Goal: Task Accomplishment & Management: Use online tool/utility

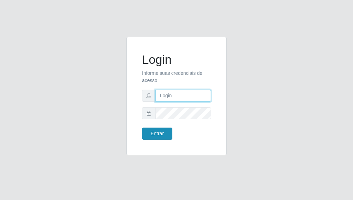
type input "[PERSON_NAME]"
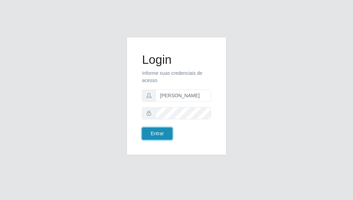
drag, startPoint x: 158, startPoint y: 135, endPoint x: 146, endPoint y: 136, distance: 12.4
click at [158, 135] on button "Entrar" at bounding box center [157, 133] width 30 height 12
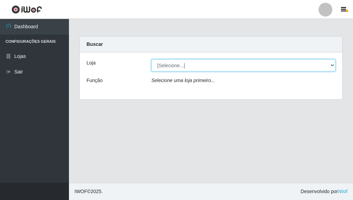
click at [332, 64] on select "[Selecione...] Bemais Supermercados - [GEOGRAPHIC_DATA]" at bounding box center [243, 65] width 184 height 12
select select "249"
click at [151, 59] on select "[Selecione...] Bemais Supermercados - [GEOGRAPHIC_DATA]" at bounding box center [243, 65] width 184 height 12
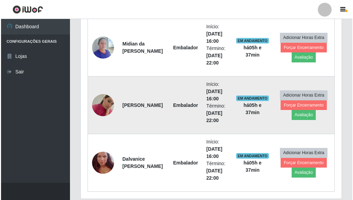
scroll to position [273, 0]
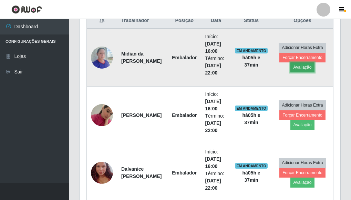
click at [302, 67] on button "Avaliação" at bounding box center [302, 67] width 24 height 10
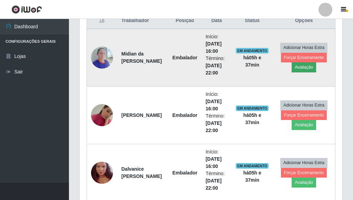
scroll to position [143, 257]
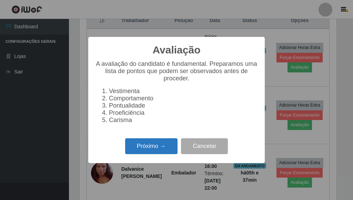
click at [148, 151] on button "Próximo →" at bounding box center [151, 146] width 52 height 16
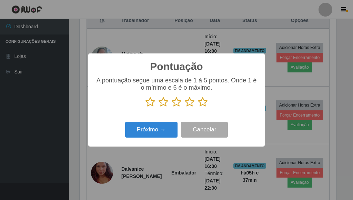
scroll to position [344311, 344197]
click at [206, 104] on icon at bounding box center [203, 102] width 10 height 10
click at [198, 107] on input "radio" at bounding box center [198, 107] width 0 height 0
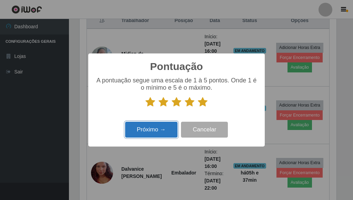
click at [158, 133] on button "Próximo →" at bounding box center [151, 130] width 52 height 16
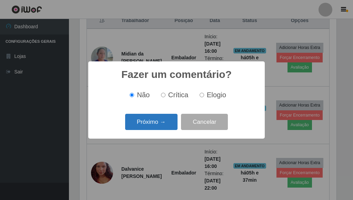
click at [155, 128] on button "Próximo →" at bounding box center [151, 122] width 52 height 16
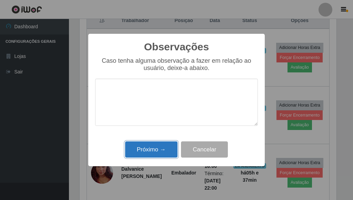
click at [155, 156] on button "Próximo →" at bounding box center [151, 149] width 52 height 16
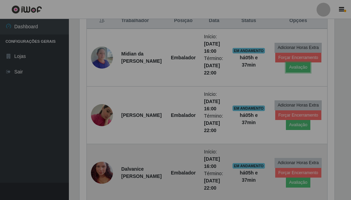
scroll to position [143, 261]
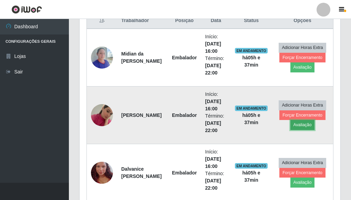
click at [302, 124] on button "Avaliação" at bounding box center [302, 125] width 24 height 10
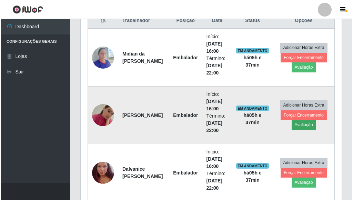
scroll to position [143, 257]
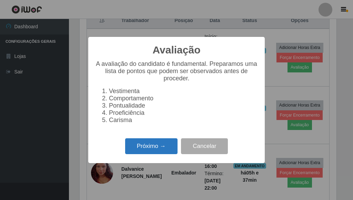
click at [168, 148] on button "Próximo →" at bounding box center [151, 146] width 52 height 16
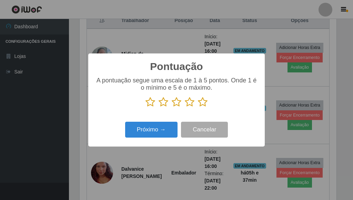
click at [200, 104] on icon at bounding box center [203, 102] width 10 height 10
click at [198, 107] on input "radio" at bounding box center [198, 107] width 0 height 0
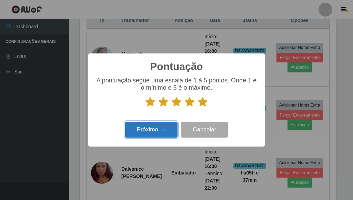
click at [160, 123] on button "Próximo →" at bounding box center [151, 130] width 52 height 16
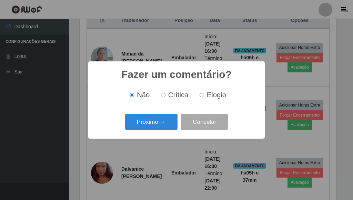
click at [160, 124] on button "Próximo →" at bounding box center [151, 122] width 52 height 16
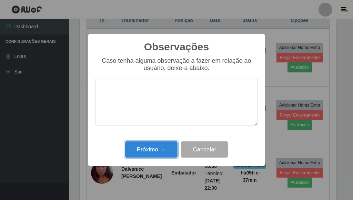
drag, startPoint x: 162, startPoint y: 145, endPoint x: 176, endPoint y: 147, distance: 14.4
click at [164, 145] on button "Próximo →" at bounding box center [151, 149] width 52 height 16
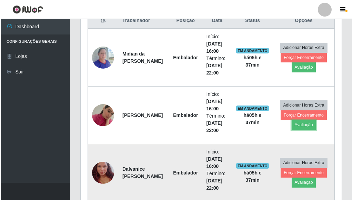
scroll to position [143, 261]
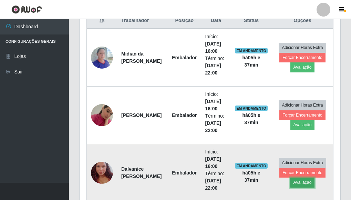
click at [297, 181] on button "Avaliação" at bounding box center [302, 182] width 24 height 10
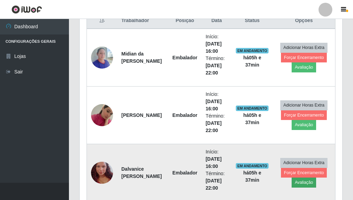
scroll to position [143, 257]
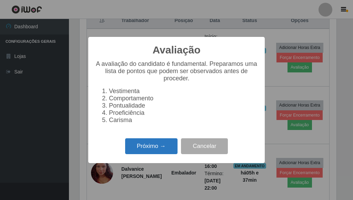
click at [156, 143] on button "Próximo →" at bounding box center [151, 146] width 52 height 16
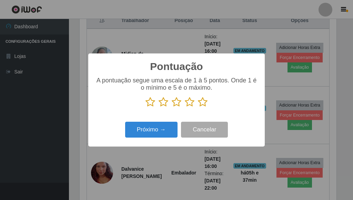
click at [199, 105] on icon at bounding box center [203, 102] width 10 height 10
click at [198, 107] on input "radio" at bounding box center [198, 107] width 0 height 0
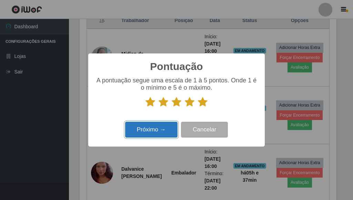
click at [161, 127] on button "Próximo →" at bounding box center [151, 130] width 52 height 16
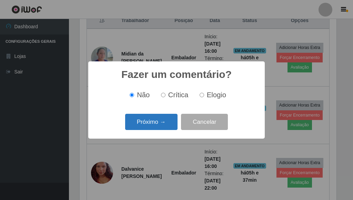
click at [158, 125] on button "Próximo →" at bounding box center [151, 122] width 52 height 16
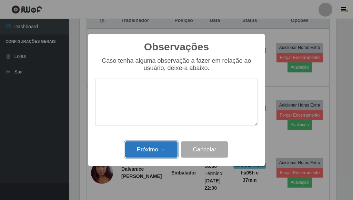
click at [154, 150] on button "Próximo →" at bounding box center [151, 149] width 52 height 16
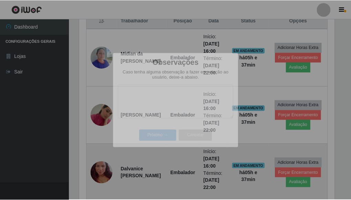
scroll to position [143, 261]
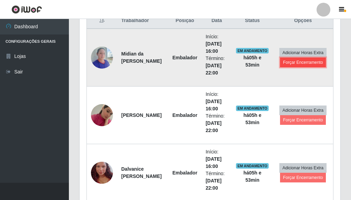
click at [306, 64] on button "Forçar Encerramento" at bounding box center [303, 63] width 46 height 10
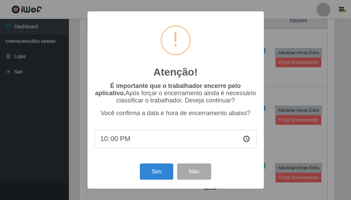
scroll to position [143, 257]
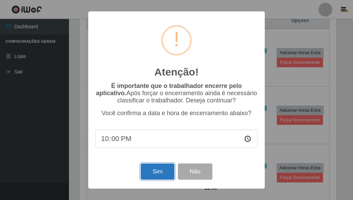
click at [162, 172] on button "Sim" at bounding box center [157, 171] width 33 height 16
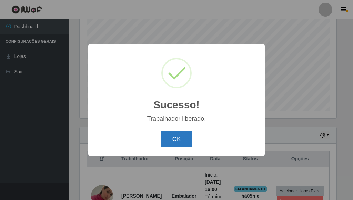
click at [176, 140] on button "OK" at bounding box center [177, 139] width 32 height 16
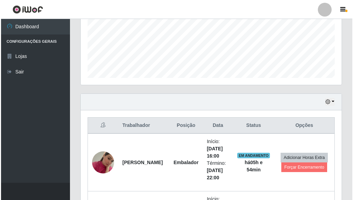
scroll to position [250, 0]
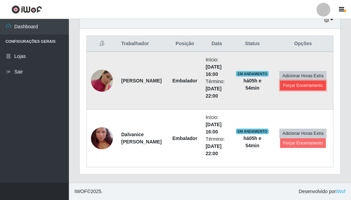
click at [309, 85] on button "Forçar Encerramento" at bounding box center [303, 86] width 46 height 10
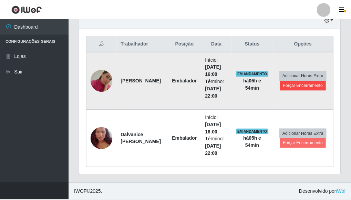
scroll to position [143, 257]
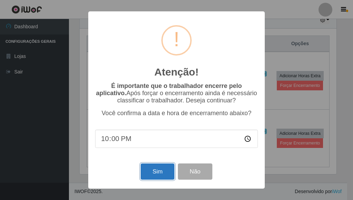
click at [167, 169] on button "Sim" at bounding box center [157, 171] width 33 height 16
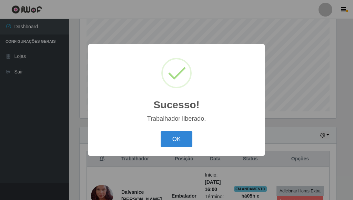
drag, startPoint x: 182, startPoint y: 142, endPoint x: 196, endPoint y: 136, distance: 15.7
click at [182, 144] on button "OK" at bounding box center [177, 139] width 32 height 16
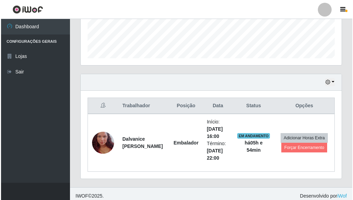
scroll to position [193, 0]
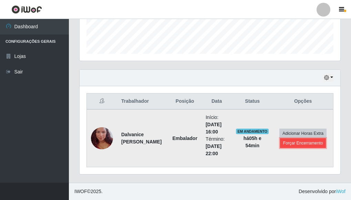
click at [301, 145] on button "Forçar Encerramento" at bounding box center [303, 143] width 46 height 10
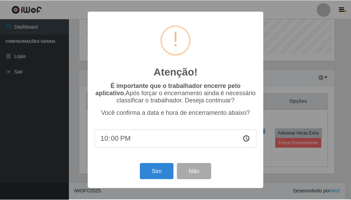
scroll to position [143, 257]
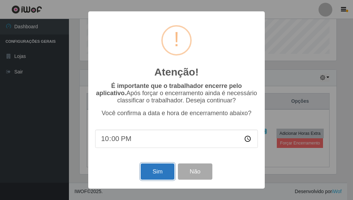
click at [162, 168] on button "Sim" at bounding box center [157, 171] width 33 height 16
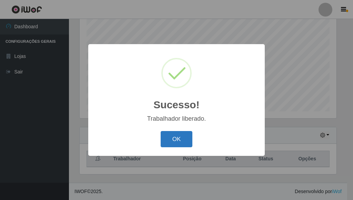
click at [182, 141] on button "OK" at bounding box center [177, 139] width 32 height 16
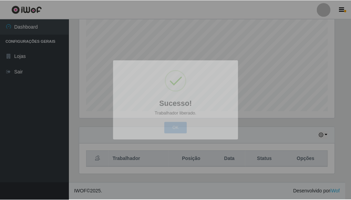
scroll to position [143, 261]
